Goal: Check status

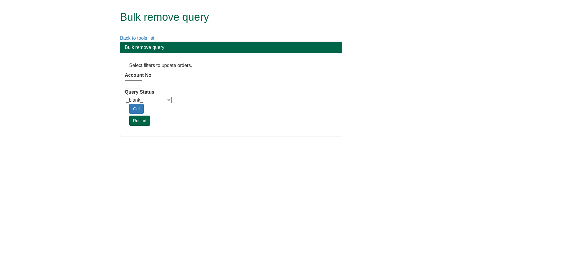
click at [136, 83] on input "Account No" at bounding box center [133, 84] width 17 height 9
type input "adm10"
click at [141, 99] on select "_blank_ Customer Credit_Control Purchasing Internal Other Address High_Value Co…" at bounding box center [148, 100] width 47 height 6
select select "Automation_Check"
click at [125, 97] on select "_blank_ Customer Credit_Control Purchasing Internal Other Address High_Value Co…" at bounding box center [148, 100] width 47 height 6
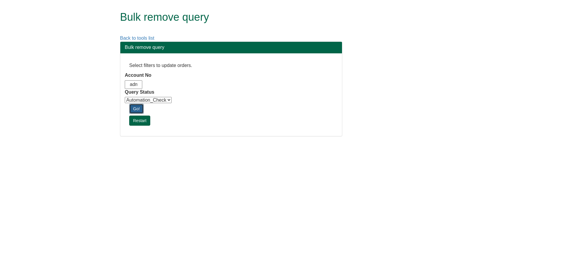
click at [134, 107] on link "Go!" at bounding box center [136, 109] width 15 height 10
